Goal: Task Accomplishment & Management: Use online tool/utility

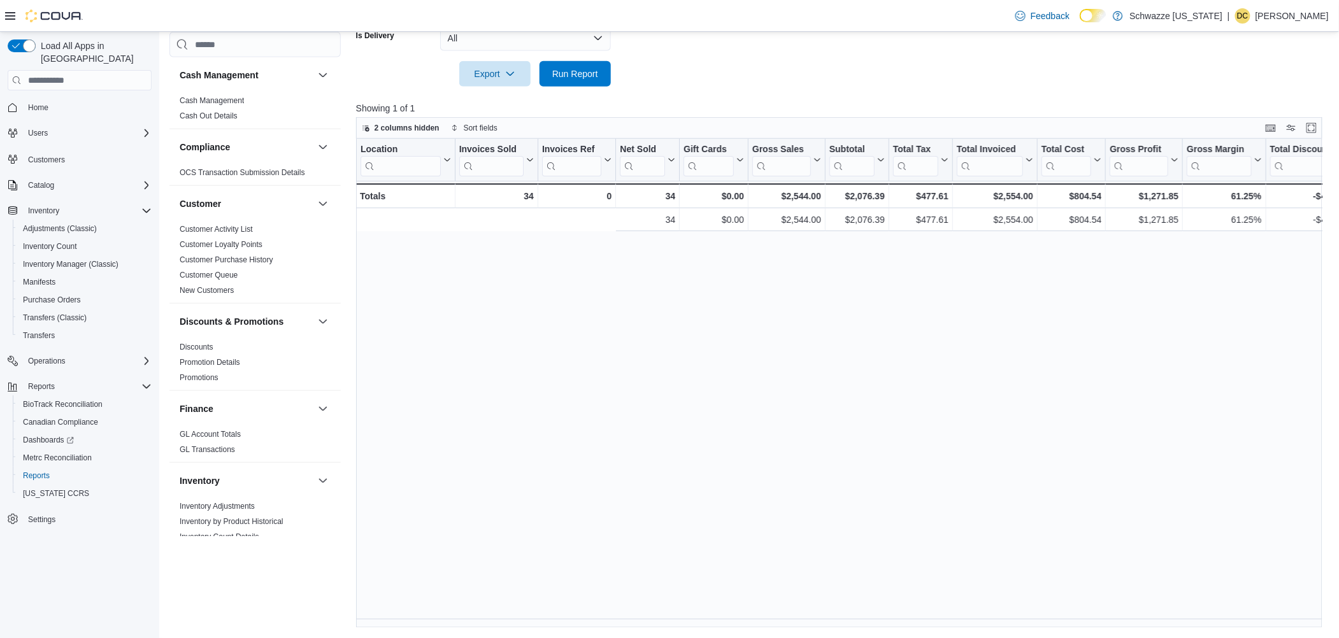
scroll to position [0, 357]
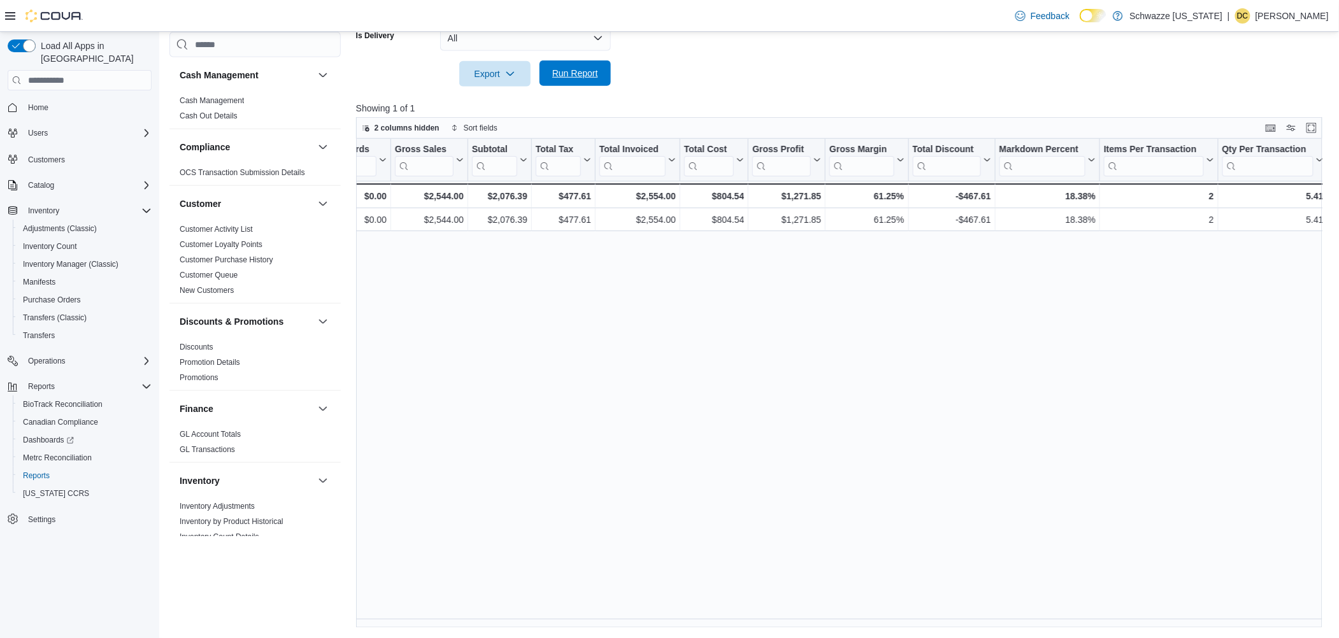
click at [580, 73] on span "Run Report" at bounding box center [575, 73] width 46 height 13
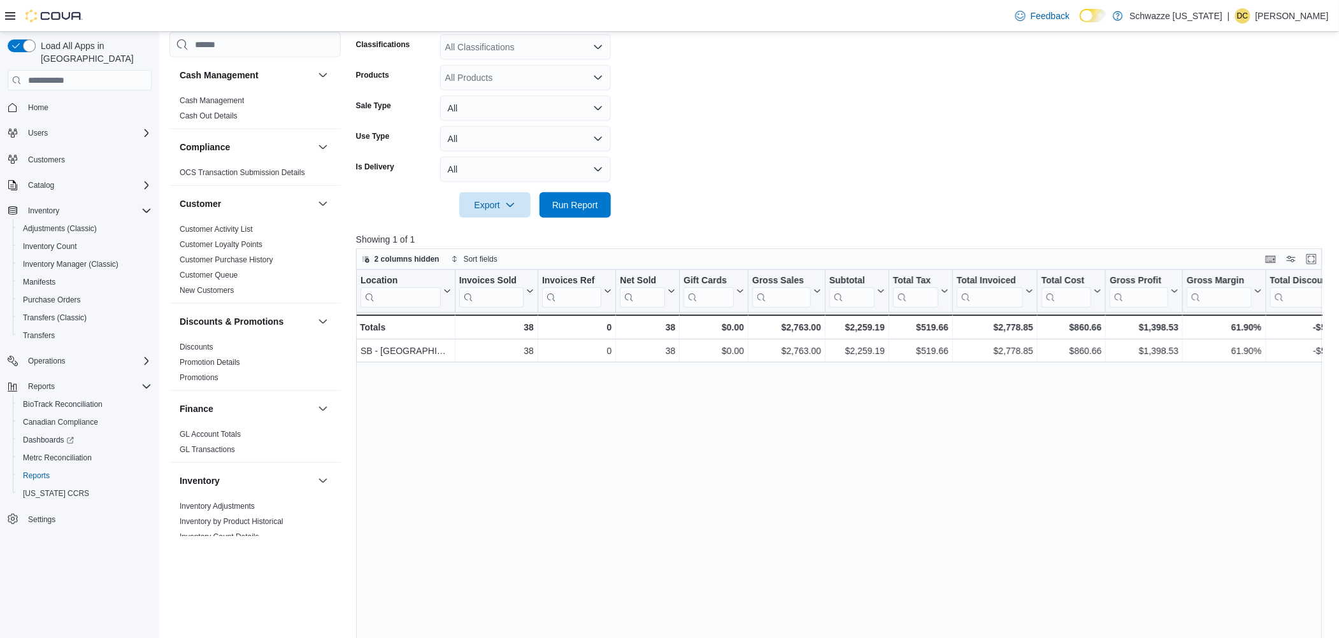
scroll to position [0, 0]
